Goal: Task Accomplishment & Management: Use online tool/utility

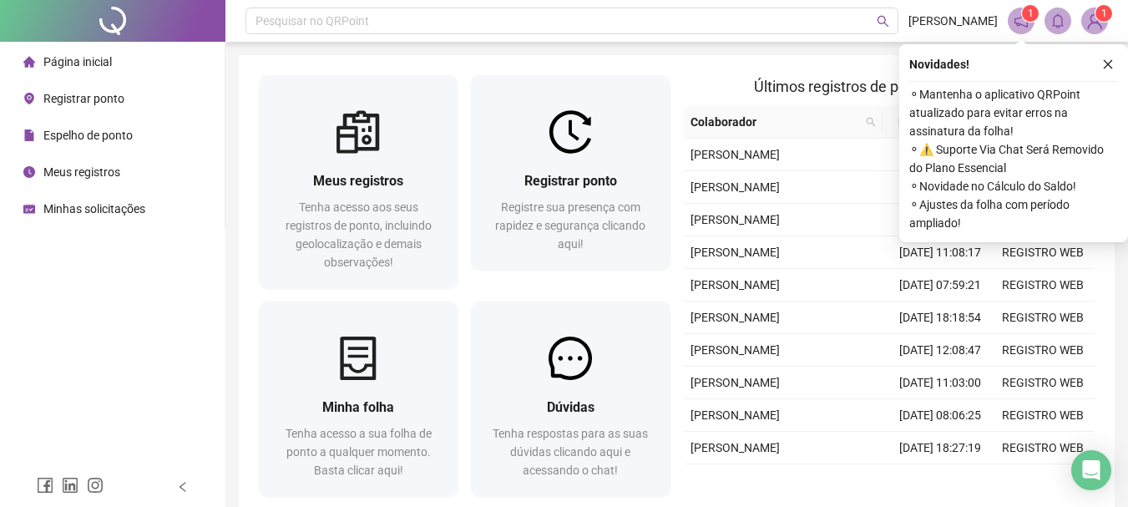
click at [1095, 70] on div "Novidades !" at bounding box center [1013, 64] width 209 height 20
click at [1105, 68] on icon "close" at bounding box center [1108, 64] width 12 height 12
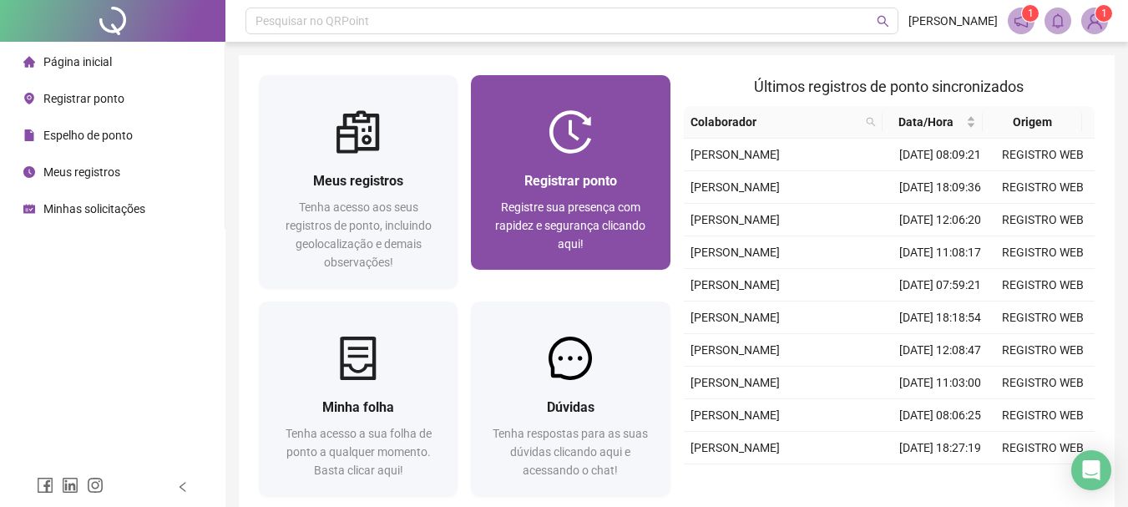
click at [521, 196] on div "Registrar ponto Registre sua presença com rapidez e segurança clicando aqui!" at bounding box center [570, 211] width 159 height 83
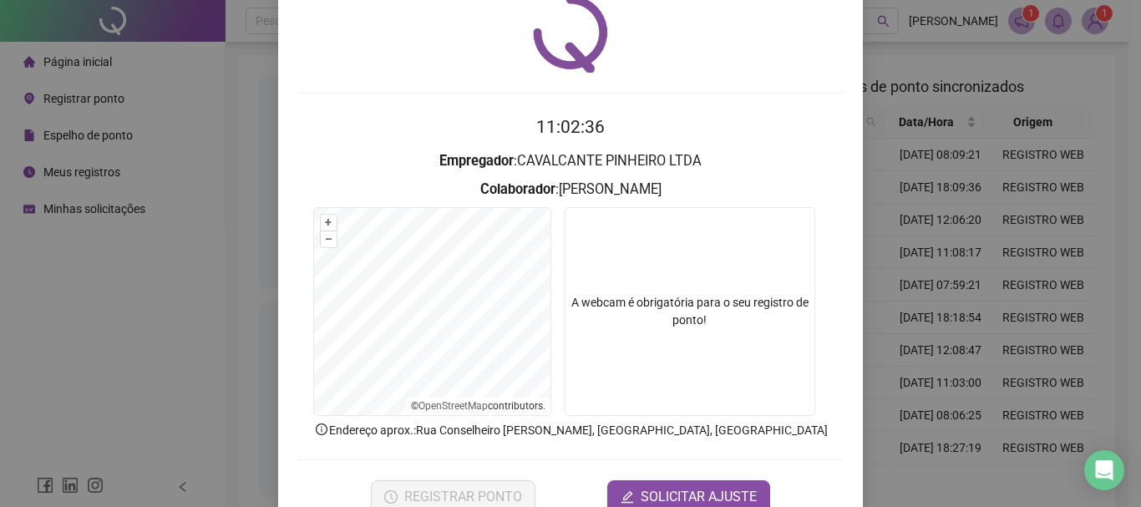
scroll to position [84, 0]
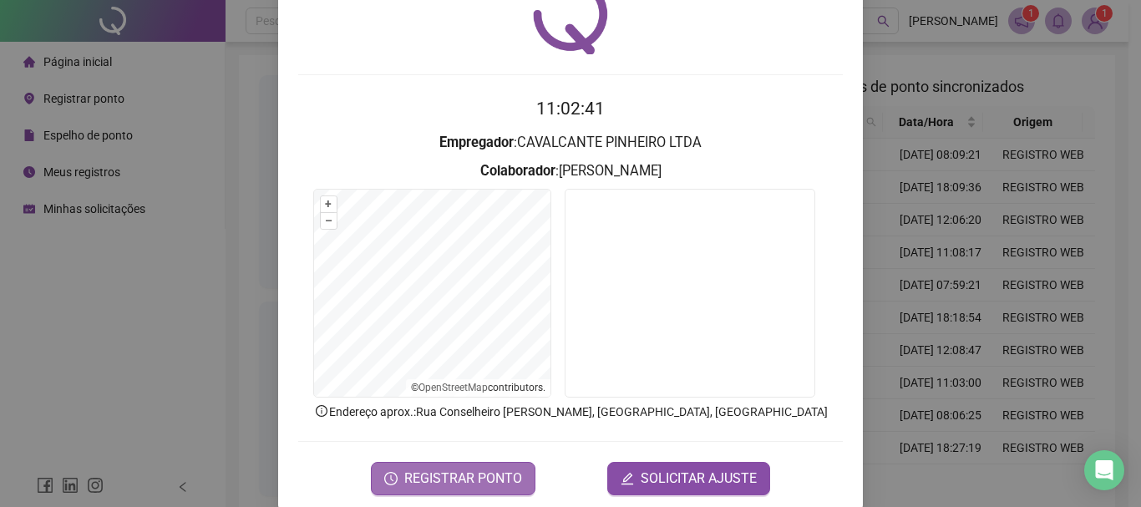
click at [455, 471] on span "REGISTRAR PONTO" at bounding box center [463, 478] width 118 height 20
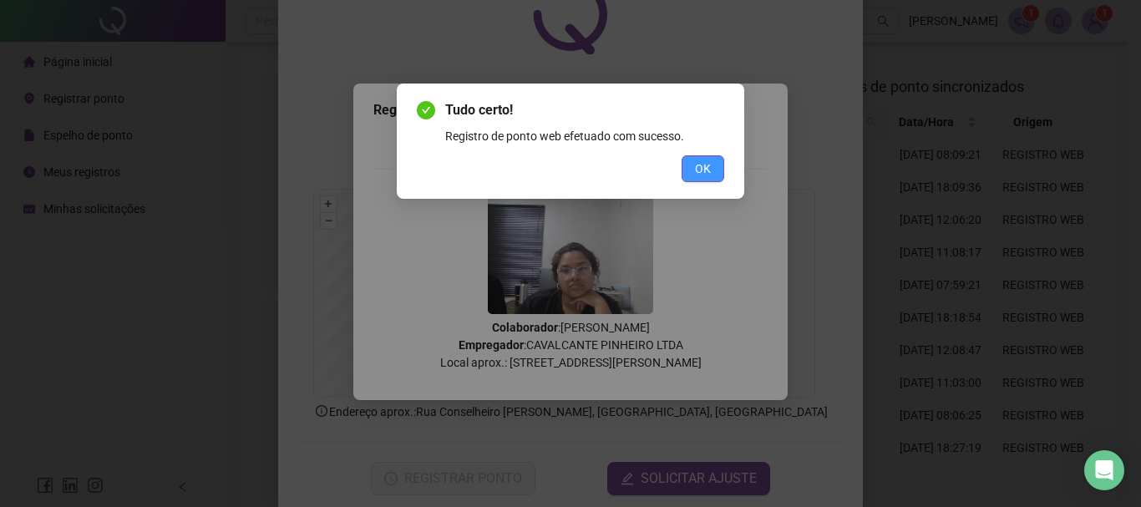
click at [706, 166] on span "OK" at bounding box center [703, 168] width 16 height 18
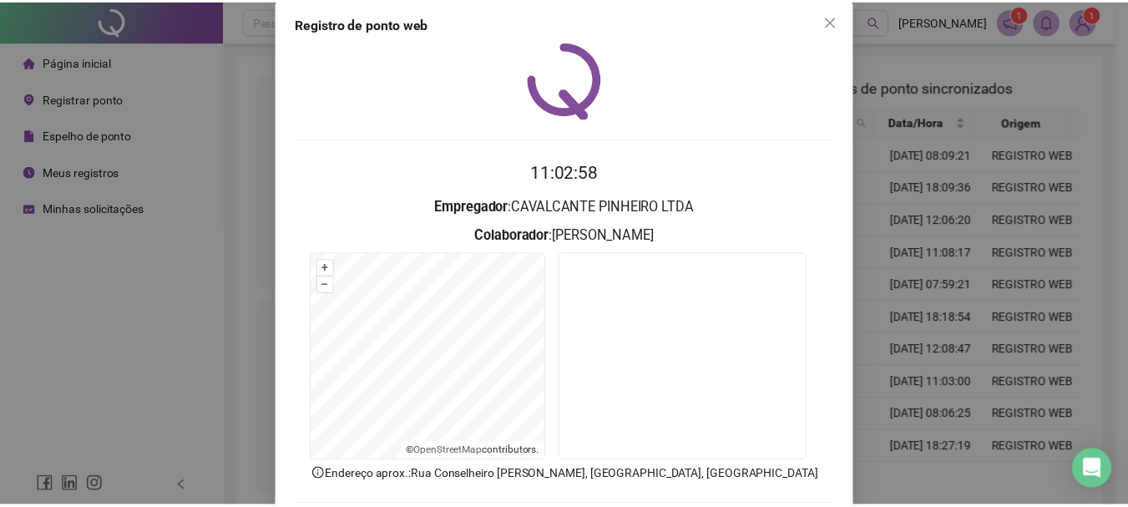
scroll to position [0, 0]
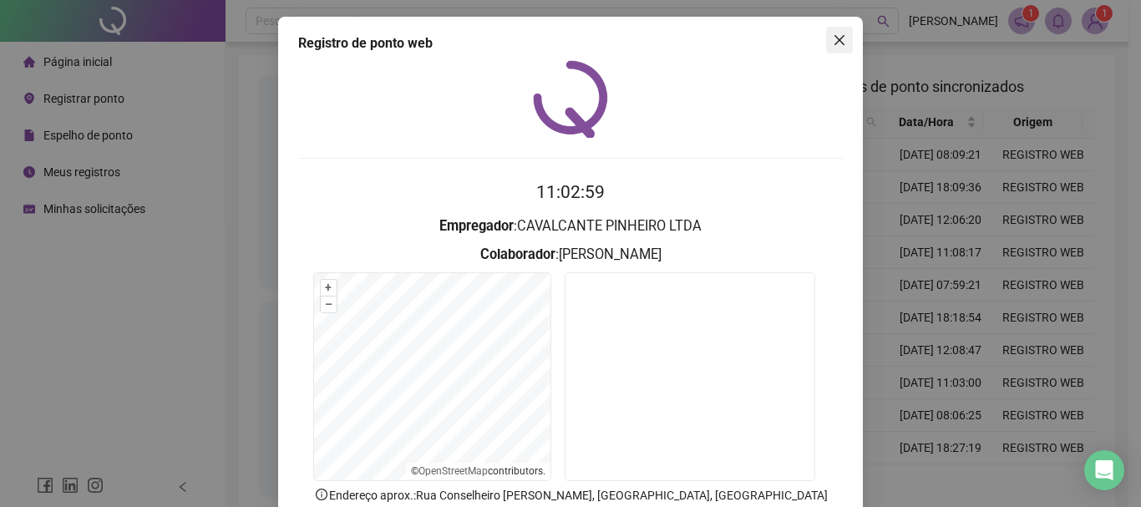
click at [831, 47] on button "Close" at bounding box center [839, 40] width 27 height 27
